Goal: Information Seeking & Learning: Learn about a topic

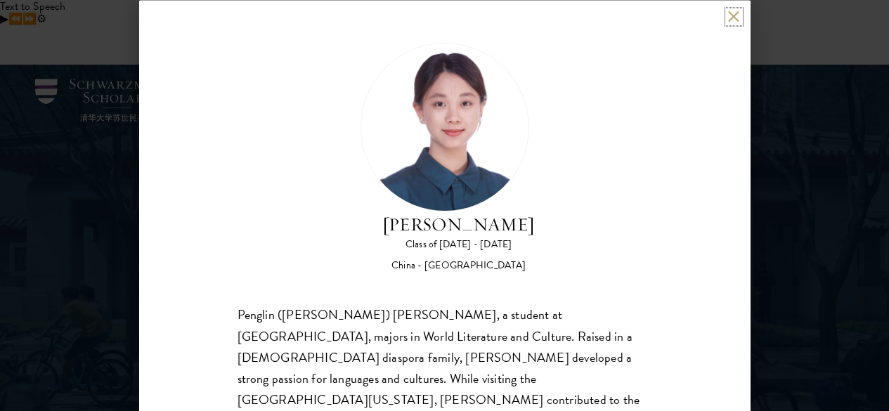
scroll to position [1769, 0]
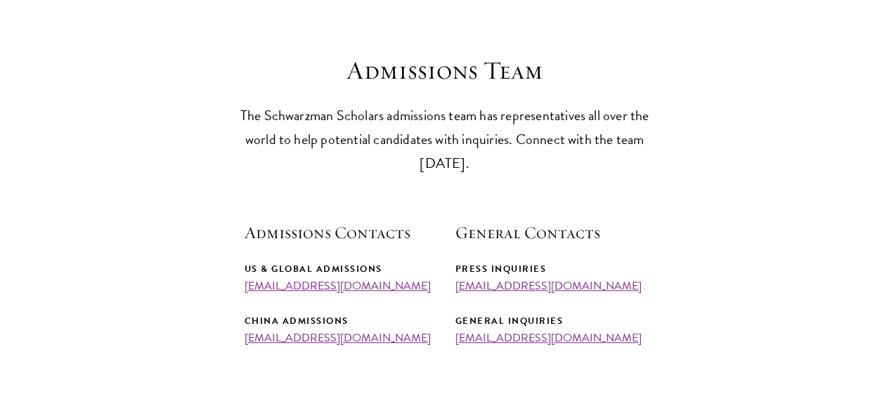
scroll to position [413, 0]
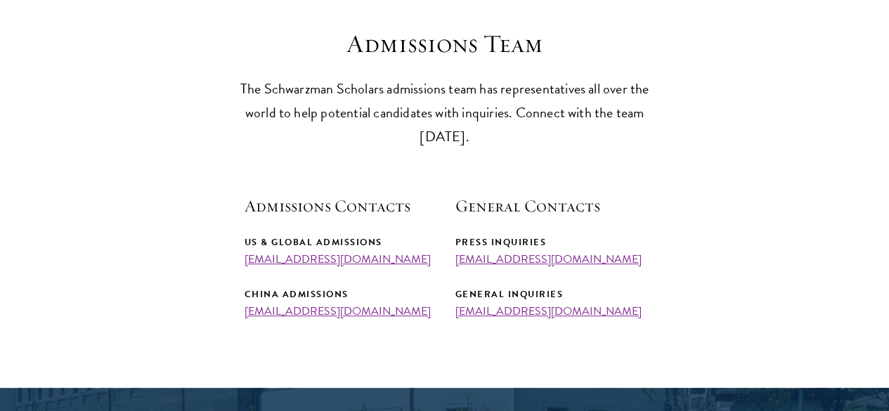
drag, startPoint x: 896, startPoint y: 72, endPoint x: 897, endPoint y: 136, distance: 63.3
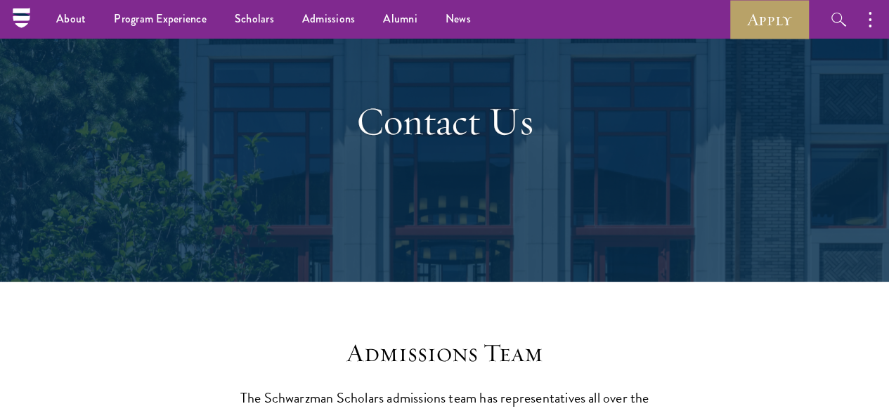
scroll to position [98, 0]
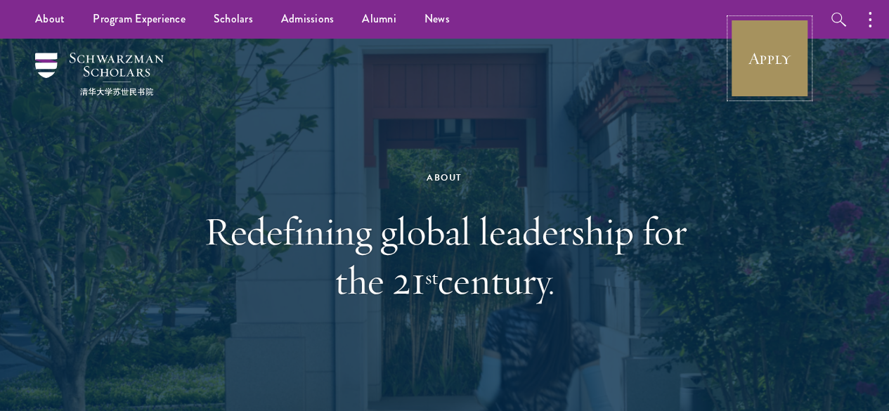
click at [764, 51] on link "Apply" at bounding box center [769, 58] width 79 height 79
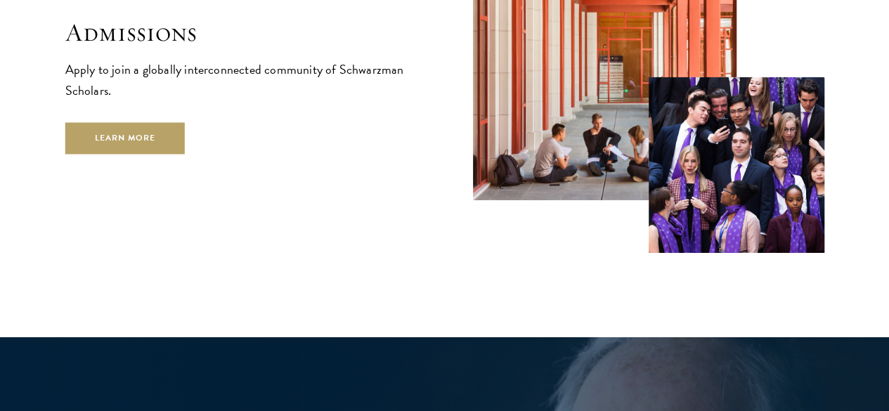
scroll to position [2322, 0]
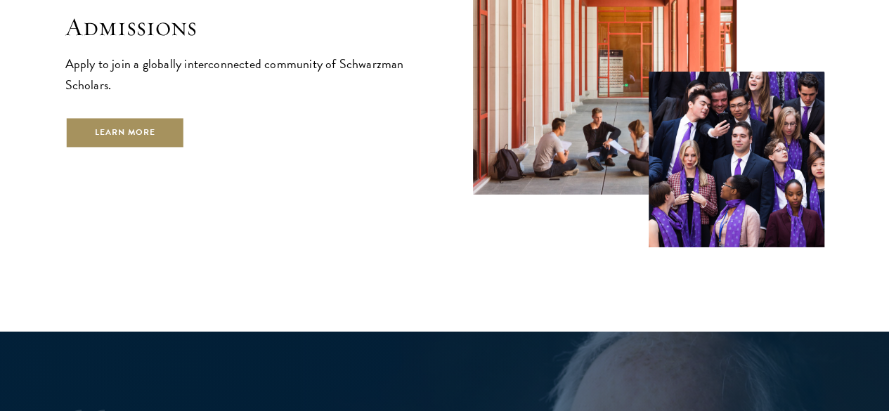
click at [186, 130] on link "Learn More" at bounding box center [125, 133] width 120 height 32
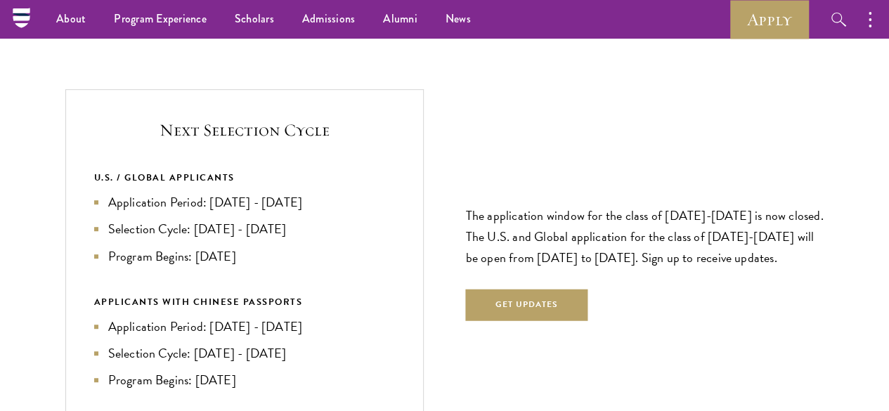
scroll to position [2897, 0]
